Goal: Transaction & Acquisition: Purchase product/service

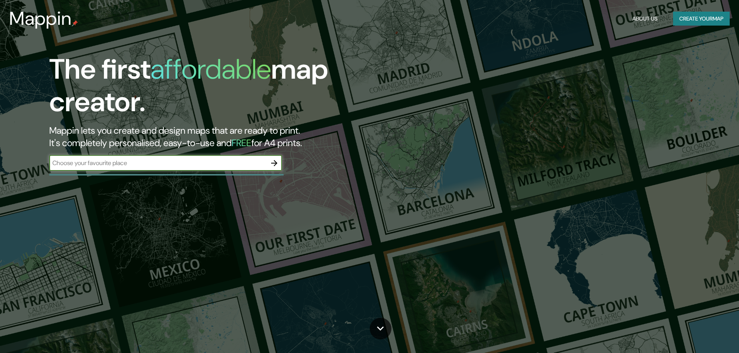
click at [114, 163] on input "text" at bounding box center [157, 163] width 217 height 9
click at [277, 163] on icon "button" at bounding box center [274, 163] width 6 height 6
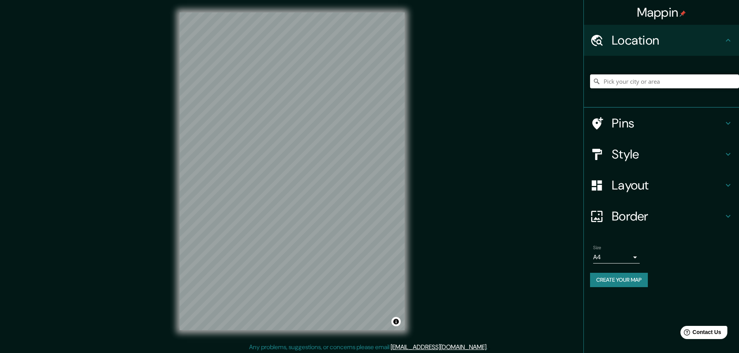
click at [632, 81] on input "Pick your city or area" at bounding box center [664, 81] width 149 height 14
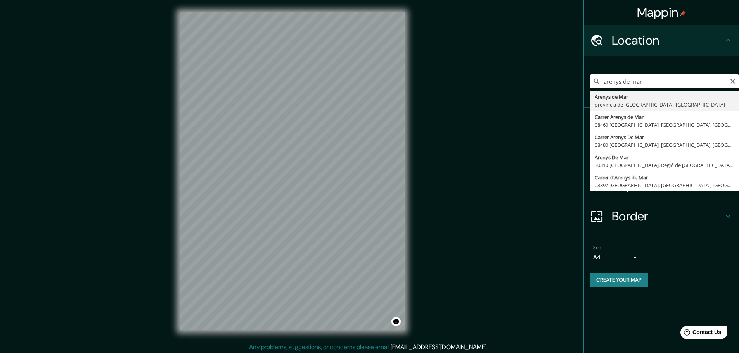
type input "Arenys de Mar, província de Barcelona, Espanya"
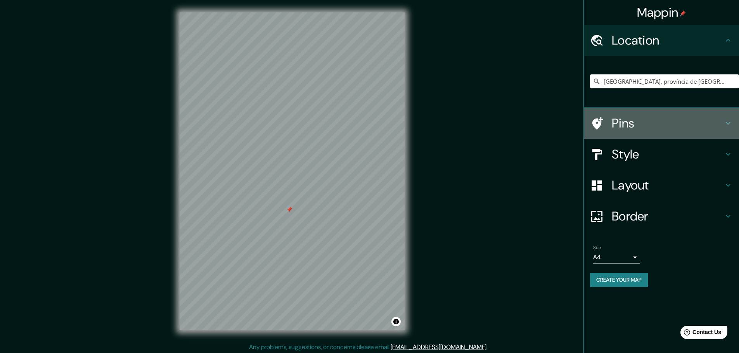
click at [656, 123] on h4 "Pins" at bounding box center [668, 124] width 112 height 16
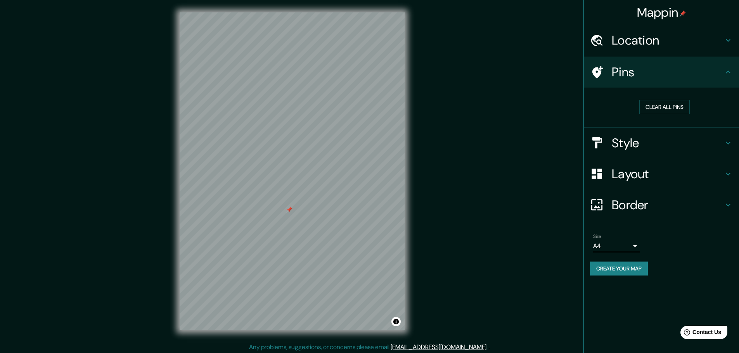
click at [634, 180] on h4 "Layout" at bounding box center [668, 174] width 112 height 16
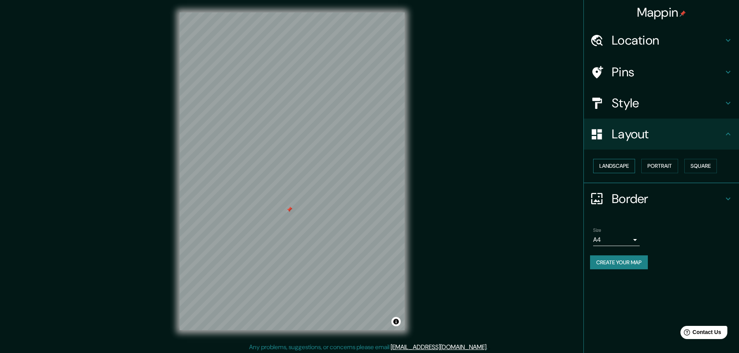
click at [635, 165] on button "Landscape" at bounding box center [614, 166] width 42 height 14
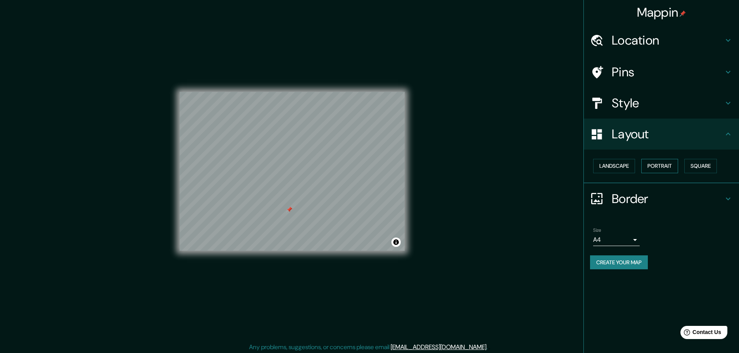
click at [657, 167] on button "Portrait" at bounding box center [659, 166] width 37 height 14
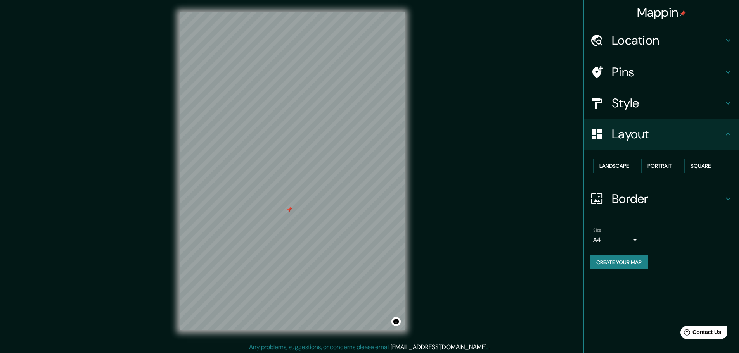
click at [629, 263] on button "Create your map" at bounding box center [619, 263] width 58 height 14
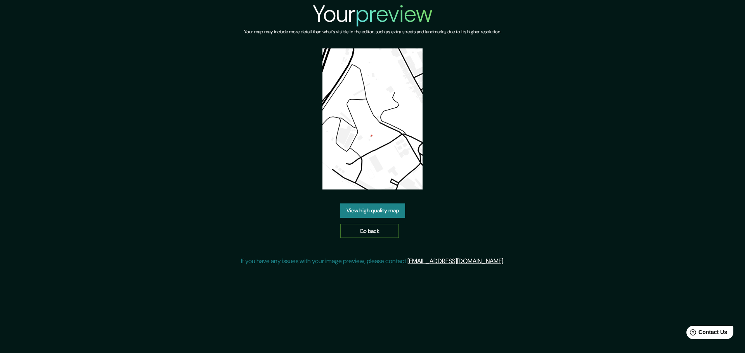
click at [372, 231] on link "Go back" at bounding box center [369, 231] width 59 height 14
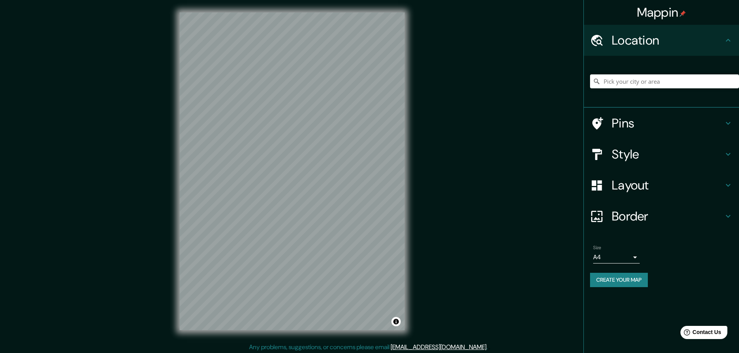
click at [636, 213] on h4 "Border" at bounding box center [668, 217] width 112 height 16
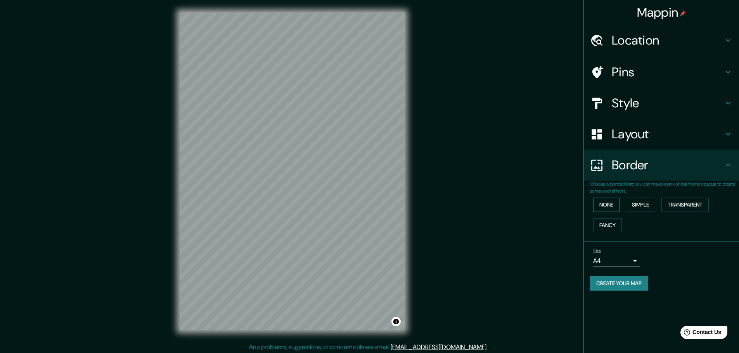
click at [610, 206] on button "None" at bounding box center [606, 205] width 26 height 14
click at [644, 206] on button "Simple" at bounding box center [640, 205] width 29 height 14
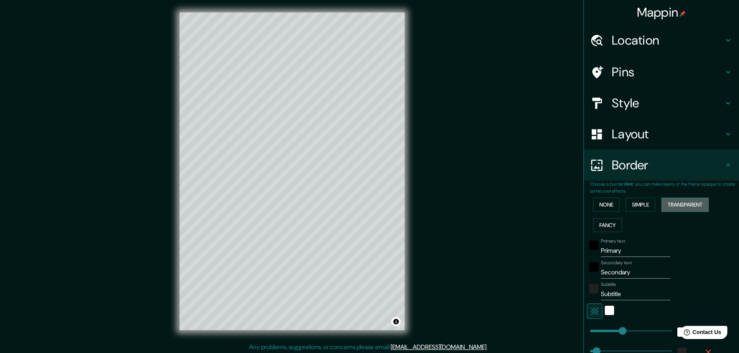
click at [681, 210] on button "Transparent" at bounding box center [684, 205] width 47 height 14
click at [606, 223] on button "Fancy" at bounding box center [607, 225] width 29 height 14
click at [609, 206] on button "None" at bounding box center [606, 205] width 26 height 14
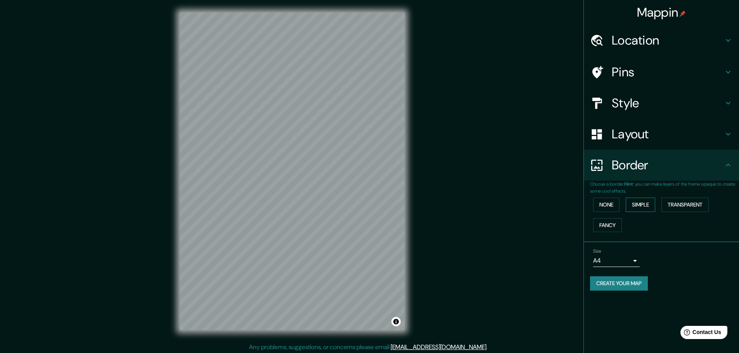
click at [651, 205] on button "Simple" at bounding box center [640, 205] width 29 height 14
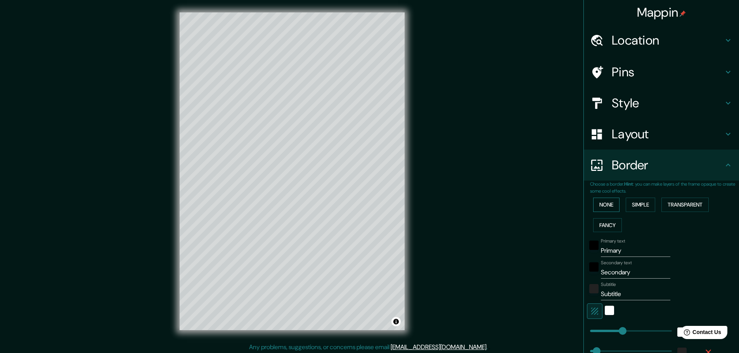
click at [604, 207] on button "None" at bounding box center [606, 205] width 26 height 14
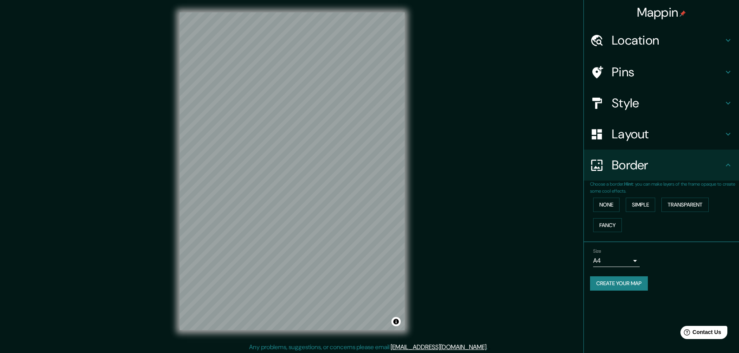
click at [633, 35] on h4 "Location" at bounding box center [668, 41] width 112 height 16
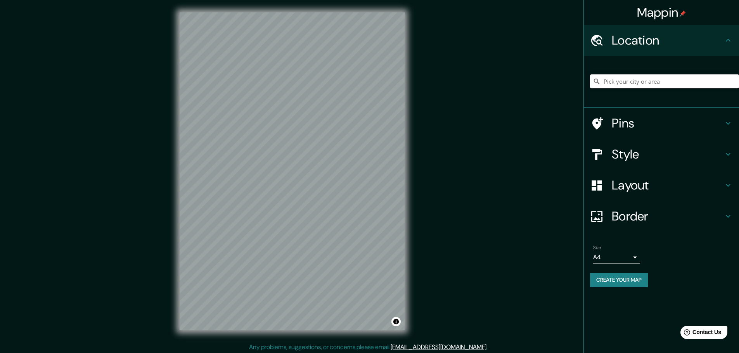
click at [639, 87] on input "Pick your city or area" at bounding box center [664, 81] width 149 height 14
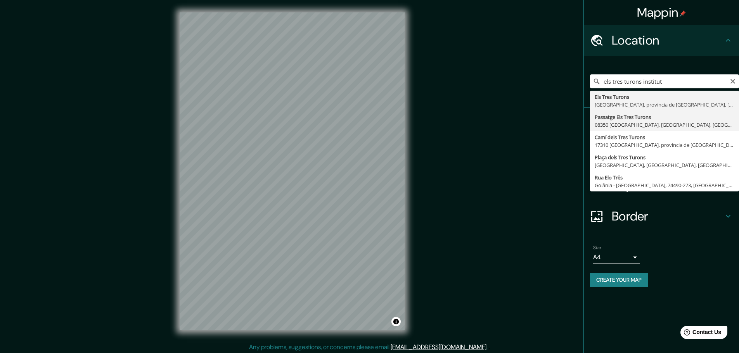
type input "Passatge [GEOGRAPHIC_DATA], 08350 [GEOGRAPHIC_DATA], [GEOGRAPHIC_DATA], [GEOGRA…"
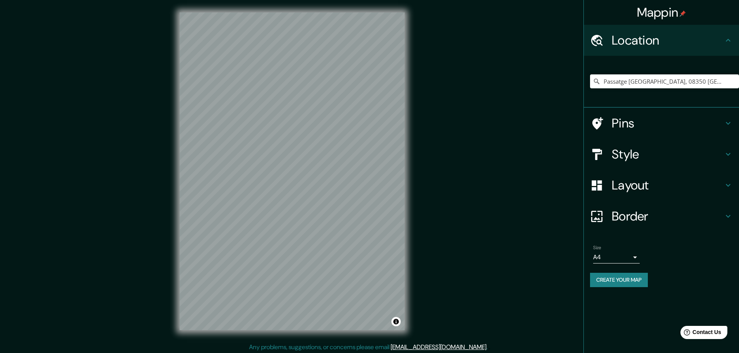
click at [646, 131] on h4 "Pins" at bounding box center [668, 124] width 112 height 16
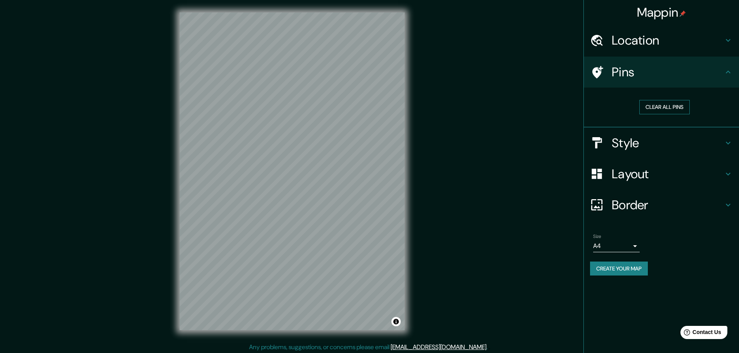
click at [658, 107] on button "Clear all pins" at bounding box center [664, 107] width 50 height 14
click at [669, 109] on button "Clear all pins" at bounding box center [664, 107] width 50 height 14
click at [649, 144] on h4 "Style" at bounding box center [668, 143] width 112 height 16
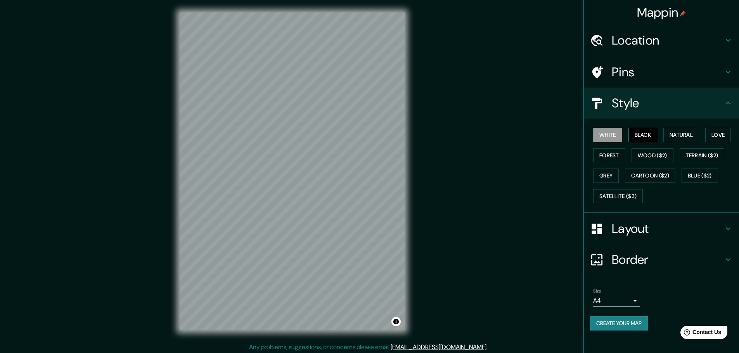
click at [644, 135] on button "Black" at bounding box center [642, 135] width 29 height 14
click at [670, 133] on button "Natural" at bounding box center [681, 135] width 36 height 14
click at [719, 131] on button "Love" at bounding box center [718, 135] width 26 height 14
click at [699, 156] on button "Terrain ($2)" at bounding box center [702, 156] width 45 height 14
click at [657, 163] on div "White Black Natural Love Forest Wood ($2) Terrain ($2) Grey Cartoon ($2) Blue (…" at bounding box center [664, 165] width 149 height 81
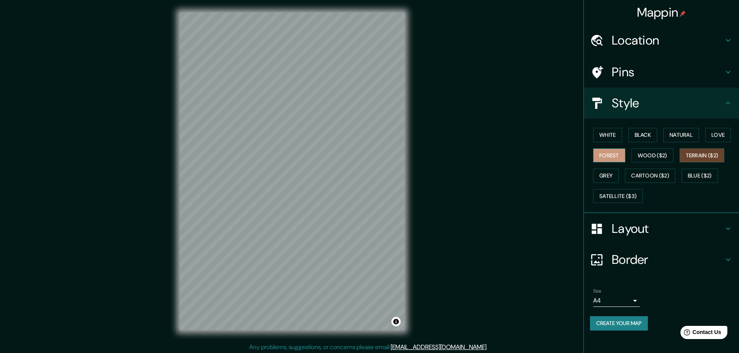
click at [617, 156] on button "Forest" at bounding box center [609, 156] width 32 height 14
click at [611, 171] on button "Grey" at bounding box center [606, 176] width 26 height 14
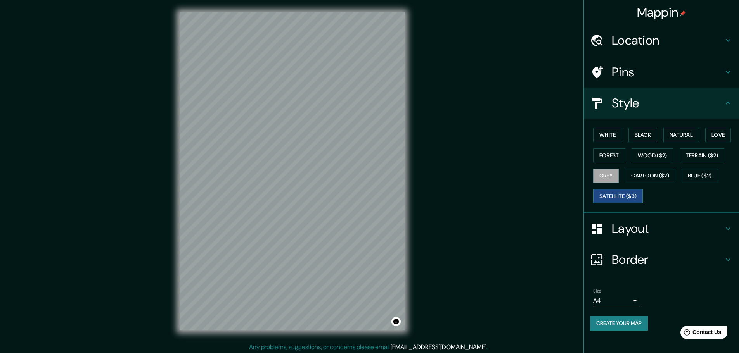
click at [610, 196] on button "Satellite ($3)" at bounding box center [618, 196] width 50 height 14
click at [606, 137] on button "White" at bounding box center [607, 135] width 29 height 14
click at [637, 133] on button "Black" at bounding box center [642, 135] width 29 height 14
click at [615, 177] on button "Grey" at bounding box center [606, 176] width 26 height 14
click at [637, 175] on button "Cartoon ($2)" at bounding box center [650, 176] width 50 height 14
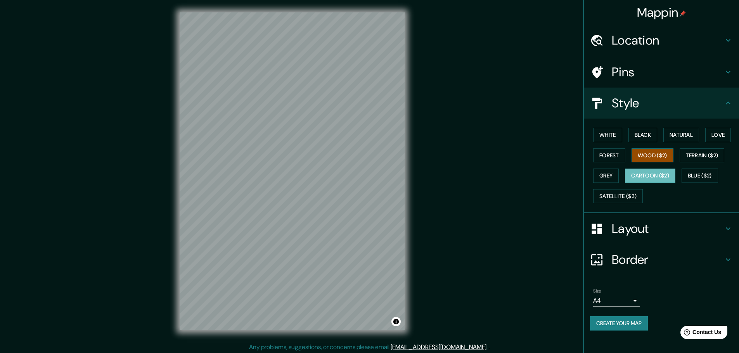
click at [641, 157] on button "Wood ($2)" at bounding box center [653, 156] width 42 height 14
click at [645, 138] on button "Black" at bounding box center [642, 135] width 29 height 14
click at [687, 137] on button "Natural" at bounding box center [681, 135] width 36 height 14
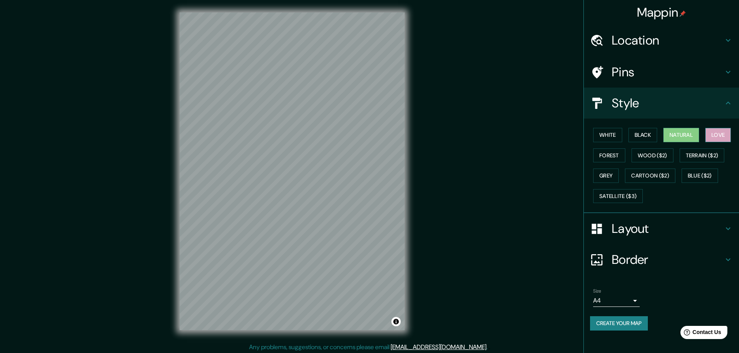
click at [718, 137] on button "Love" at bounding box center [718, 135] width 26 height 14
click at [712, 173] on button "Blue ($2)" at bounding box center [700, 176] width 36 height 14
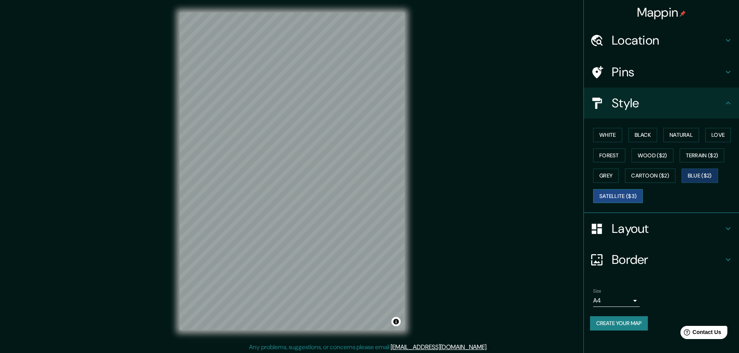
click at [628, 194] on button "Satellite ($3)" at bounding box center [618, 196] width 50 height 14
click at [622, 328] on button "Create your map" at bounding box center [619, 324] width 58 height 14
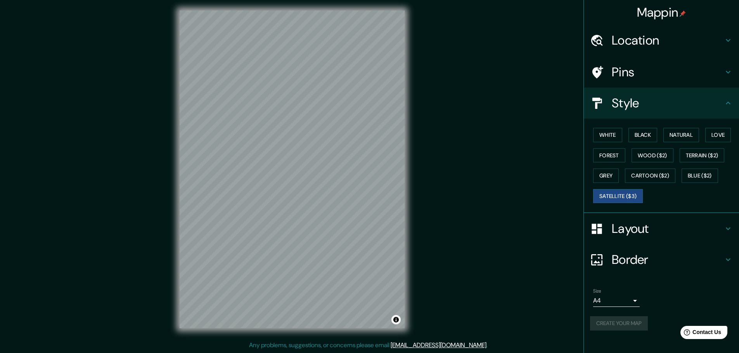
click at [627, 239] on div "Layout" at bounding box center [661, 228] width 155 height 31
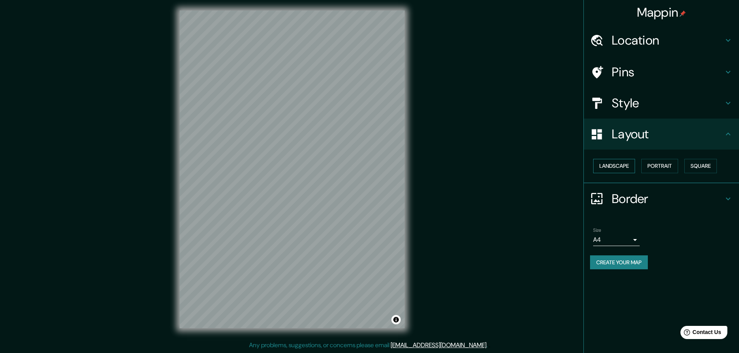
click at [624, 168] on button "Landscape" at bounding box center [614, 166] width 42 height 14
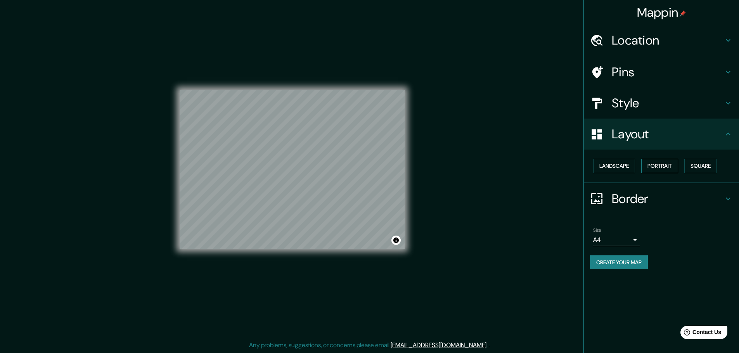
click at [665, 165] on button "Portrait" at bounding box center [659, 166] width 37 height 14
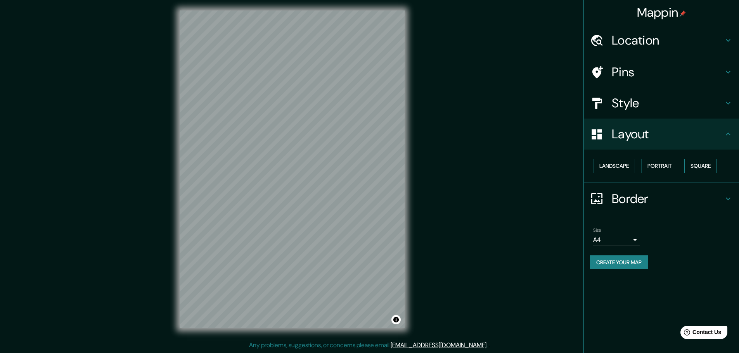
click at [694, 164] on button "Square" at bounding box center [700, 166] width 33 height 14
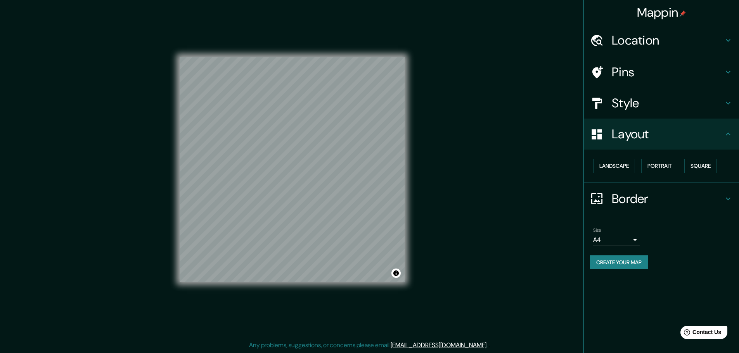
click at [623, 200] on h4 "Border" at bounding box center [668, 199] width 112 height 16
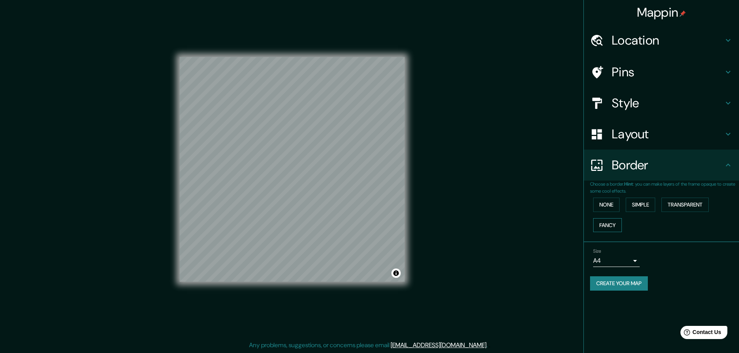
click at [613, 227] on button "Fancy" at bounding box center [607, 225] width 29 height 14
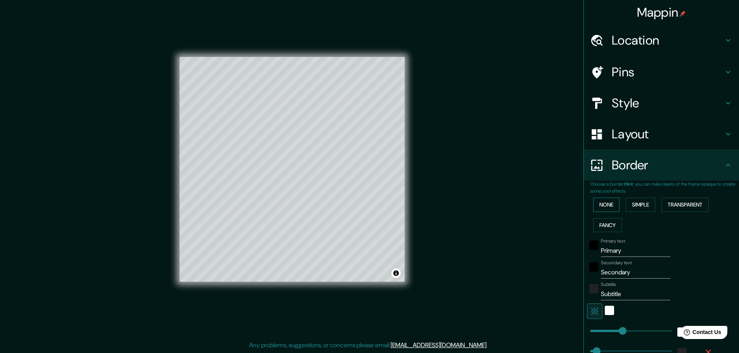
click at [610, 204] on button "None" at bounding box center [606, 205] width 26 height 14
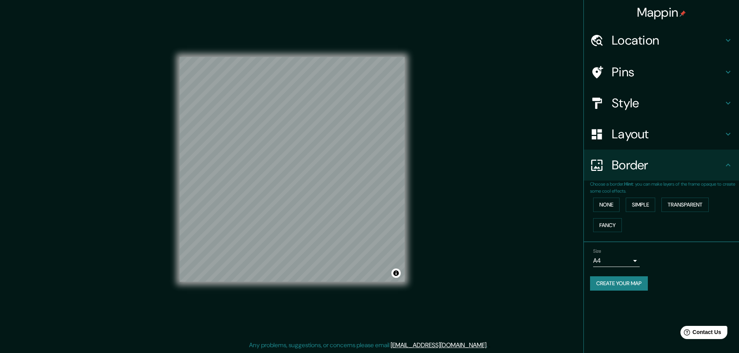
click at [620, 278] on button "Create your map" at bounding box center [619, 284] width 58 height 14
click at [635, 284] on div "Create your map" at bounding box center [661, 284] width 143 height 14
